Goal: Transaction & Acquisition: Purchase product/service

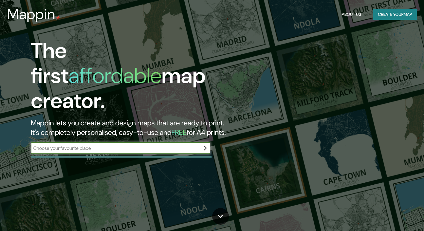
click at [97, 145] on input "text" at bounding box center [114, 148] width 167 height 7
type input "columbia"
click at [201, 145] on icon "button" at bounding box center [204, 148] width 7 height 7
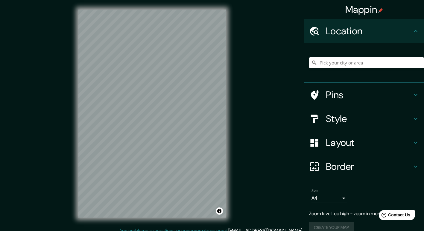
click at [333, 63] on input "Pick your city or area" at bounding box center [366, 62] width 115 height 11
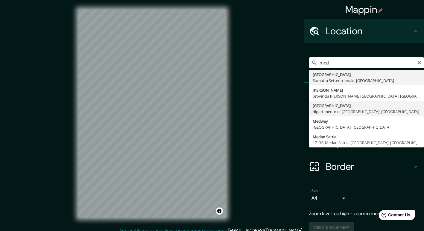
type input "[GEOGRAPHIC_DATA], dipartimento di [GEOGRAPHIC_DATA], [GEOGRAPHIC_DATA]"
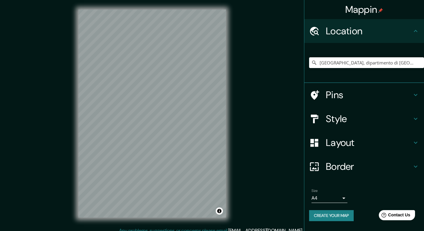
click at [335, 120] on h4 "Style" at bounding box center [369, 119] width 86 height 12
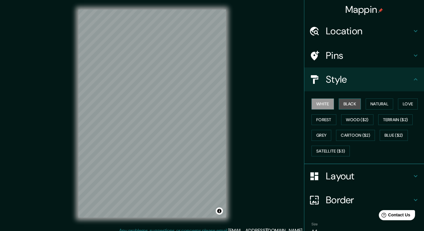
click at [350, 108] on button "Black" at bounding box center [349, 104] width 22 height 11
click at [324, 105] on button "White" at bounding box center [322, 104] width 22 height 11
click at [376, 106] on button "Natural" at bounding box center [379, 104] width 28 height 11
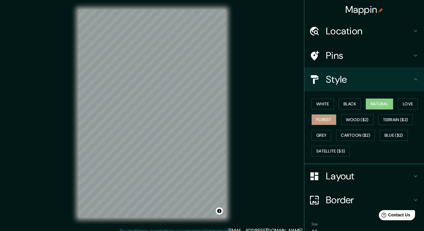
click at [321, 121] on button "Forest" at bounding box center [323, 120] width 25 height 11
click at [395, 120] on button "Terrain ($2)" at bounding box center [395, 120] width 35 height 11
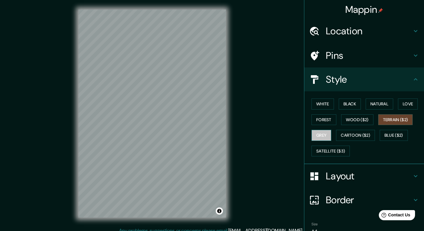
click at [323, 138] on button "Grey" at bounding box center [321, 135] width 20 height 11
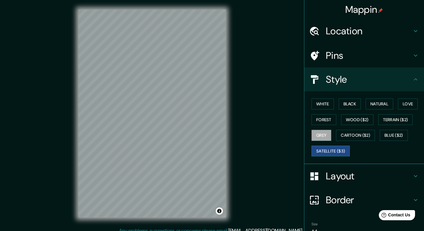
click at [329, 155] on button "Satellite ($3)" at bounding box center [330, 151] width 38 height 11
click at [393, 136] on button "Blue ($2)" at bounding box center [393, 135] width 28 height 11
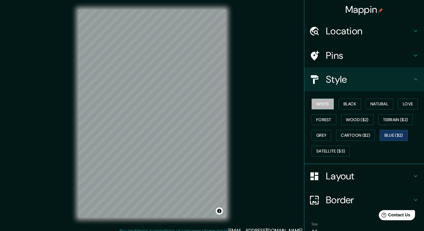
drag, startPoint x: 315, startPoint y: 103, endPoint x: 317, endPoint y: 108, distance: 5.1
click at [315, 103] on button "White" at bounding box center [322, 104] width 22 height 11
click at [410, 106] on button "Love" at bounding box center [408, 104] width 20 height 11
click at [325, 106] on button "White" at bounding box center [322, 104] width 22 height 11
click at [413, 177] on icon at bounding box center [415, 177] width 4 height 2
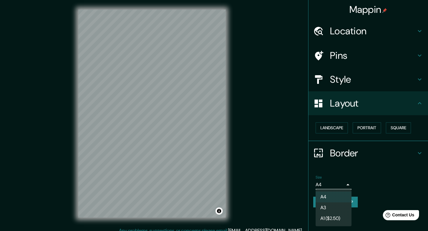
click at [341, 187] on body "Mappin Location [GEOGRAPHIC_DATA], dipartimento di [GEOGRAPHIC_DATA], [GEOGRAPH…" at bounding box center [214, 115] width 428 height 231
click at [339, 193] on li "A4" at bounding box center [334, 197] width 36 height 11
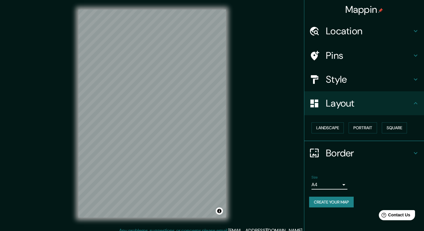
click at [347, 204] on button "Create your map" at bounding box center [331, 202] width 45 height 11
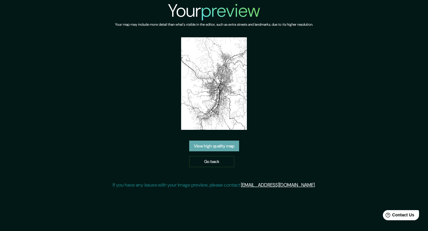
click at [219, 148] on link "View high quality map" at bounding box center [214, 146] width 50 height 11
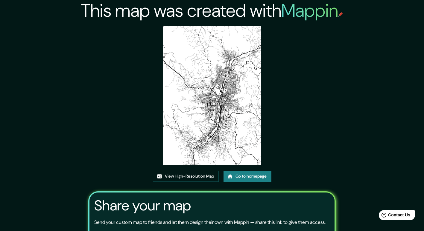
drag, startPoint x: 213, startPoint y: 65, endPoint x: 185, endPoint y: 159, distance: 98.8
click at [183, 138] on img at bounding box center [212, 95] width 98 height 139
click at [182, 176] on link "View High-Resolution Map" at bounding box center [186, 176] width 66 height 11
drag, startPoint x: 340, startPoint y: 88, endPoint x: 335, endPoint y: 72, distance: 17.3
click at [338, 88] on div "This map was created with Mappin View High-Resolution Map Go to homepage Share …" at bounding box center [212, 140] width 262 height 281
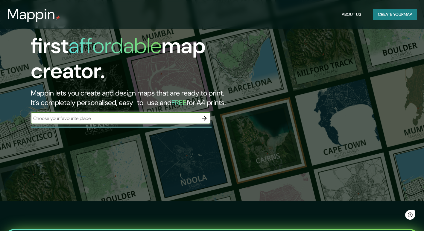
click at [106, 115] on input "text" at bounding box center [114, 118] width 167 height 7
click at [156, 115] on input "text" at bounding box center [114, 118] width 167 height 7
type input "columbia"
click at [204, 115] on icon "button" at bounding box center [204, 118] width 7 height 7
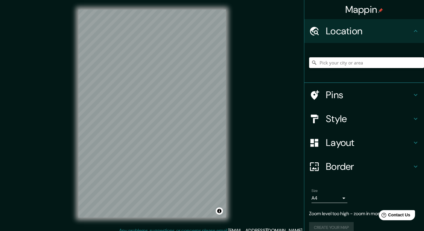
click at [361, 65] on input "Pick your city or area" at bounding box center [366, 62] width 115 height 11
click at [343, 124] on h4 "Style" at bounding box center [369, 119] width 86 height 12
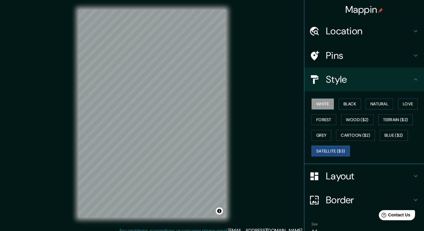
click at [326, 152] on button "Satellite ($3)" at bounding box center [330, 151] width 38 height 11
click at [333, 28] on h4 "Location" at bounding box center [369, 31] width 86 height 12
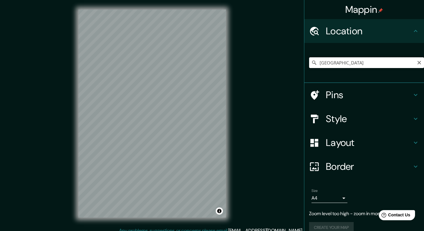
click at [334, 61] on input "Colombia" at bounding box center [366, 62] width 115 height 11
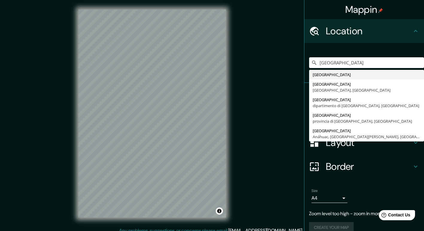
click at [261, 77] on div "Mappin Location Colombia Colombia Colômbia San Paolo, Brasile Colombia dipartim…" at bounding box center [212, 118] width 424 height 237
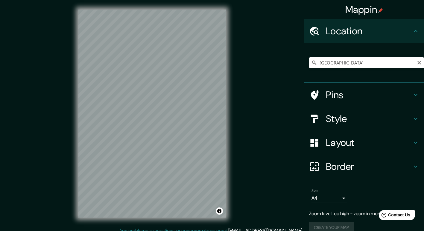
click at [336, 66] on input "Colombia" at bounding box center [366, 62] width 115 height 11
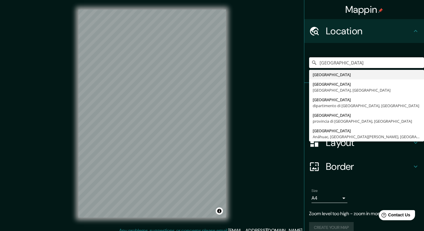
drag, startPoint x: 338, startPoint y: 65, endPoint x: 265, endPoint y: 70, distance: 73.4
click at [264, 70] on div "Mappin Location Colombia Colombia Colômbia San Paolo, Brasile Colombia dipartim…" at bounding box center [212, 118] width 424 height 237
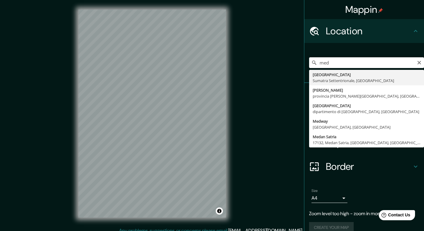
type input "[GEOGRAPHIC_DATA], dipartimento di [GEOGRAPHIC_DATA], [GEOGRAPHIC_DATA]"
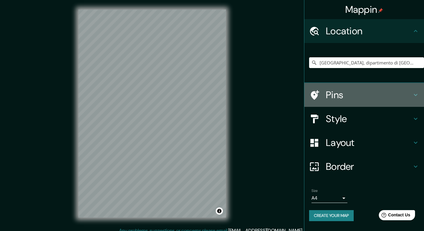
click at [340, 92] on h4 "Pins" at bounding box center [369, 95] width 86 height 12
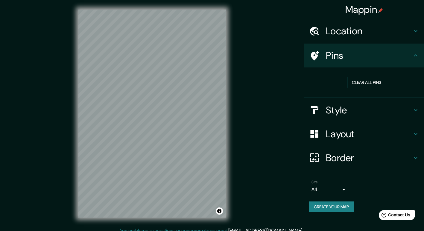
click at [360, 82] on button "Clear all pins" at bounding box center [366, 82] width 39 height 11
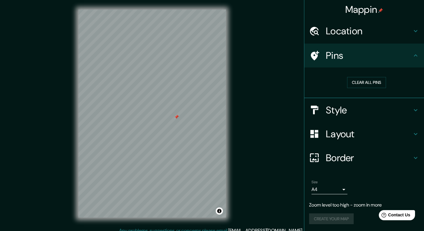
click at [347, 35] on h4 "Location" at bounding box center [369, 31] width 86 height 12
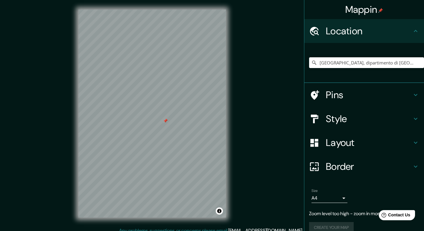
click at [359, 116] on h4 "Style" at bounding box center [369, 119] width 86 height 12
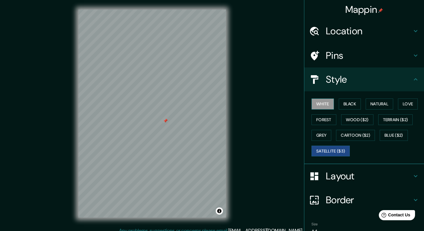
click at [319, 100] on button "White" at bounding box center [322, 104] width 22 height 11
click at [345, 104] on button "Black" at bounding box center [349, 104] width 22 height 11
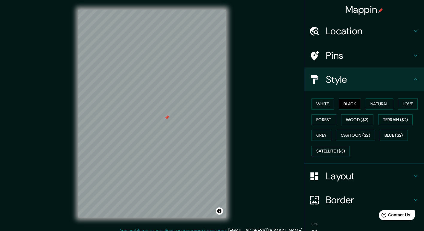
click at [349, 33] on h4 "Location" at bounding box center [369, 31] width 86 height 12
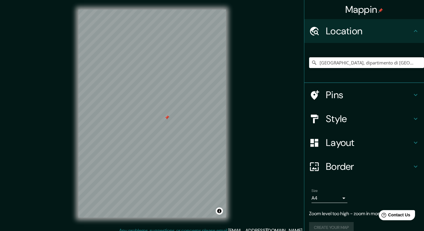
drag, startPoint x: 369, startPoint y: 84, endPoint x: 370, endPoint y: 88, distance: 3.9
click at [369, 85] on div "Pins" at bounding box center [364, 95] width 120 height 24
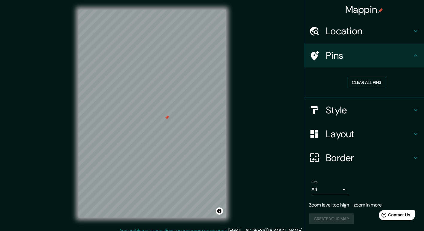
drag, startPoint x: 379, startPoint y: 57, endPoint x: 377, endPoint y: 72, distance: 15.5
click at [379, 57] on h4 "Pins" at bounding box center [369, 56] width 86 height 12
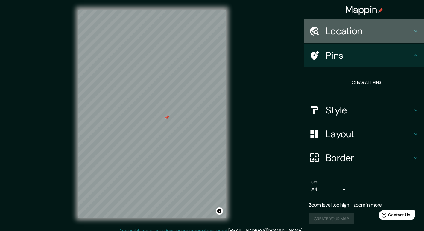
click at [347, 36] on h4 "Location" at bounding box center [369, 31] width 86 height 12
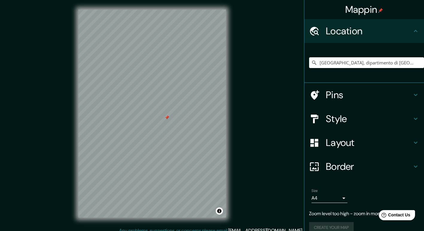
click at [346, 119] on h4 "Style" at bounding box center [369, 119] width 86 height 12
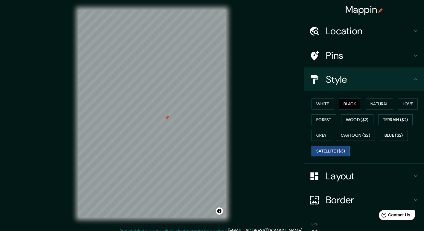
click at [317, 149] on button "Satellite ($3)" at bounding box center [330, 151] width 38 height 11
